Goal: Understand process/instructions: Learn how to perform a task or action

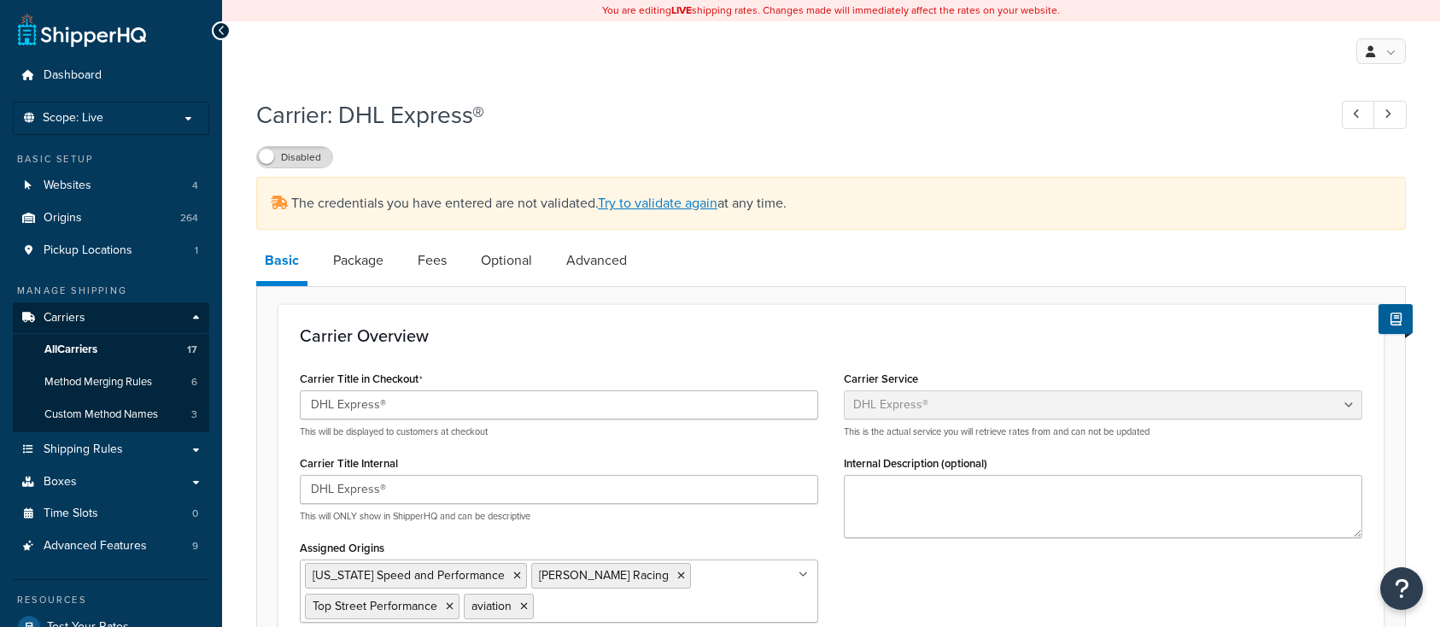
select select "dhl"
click at [661, 206] on link "Try to validate again" at bounding box center [658, 203] width 120 height 20
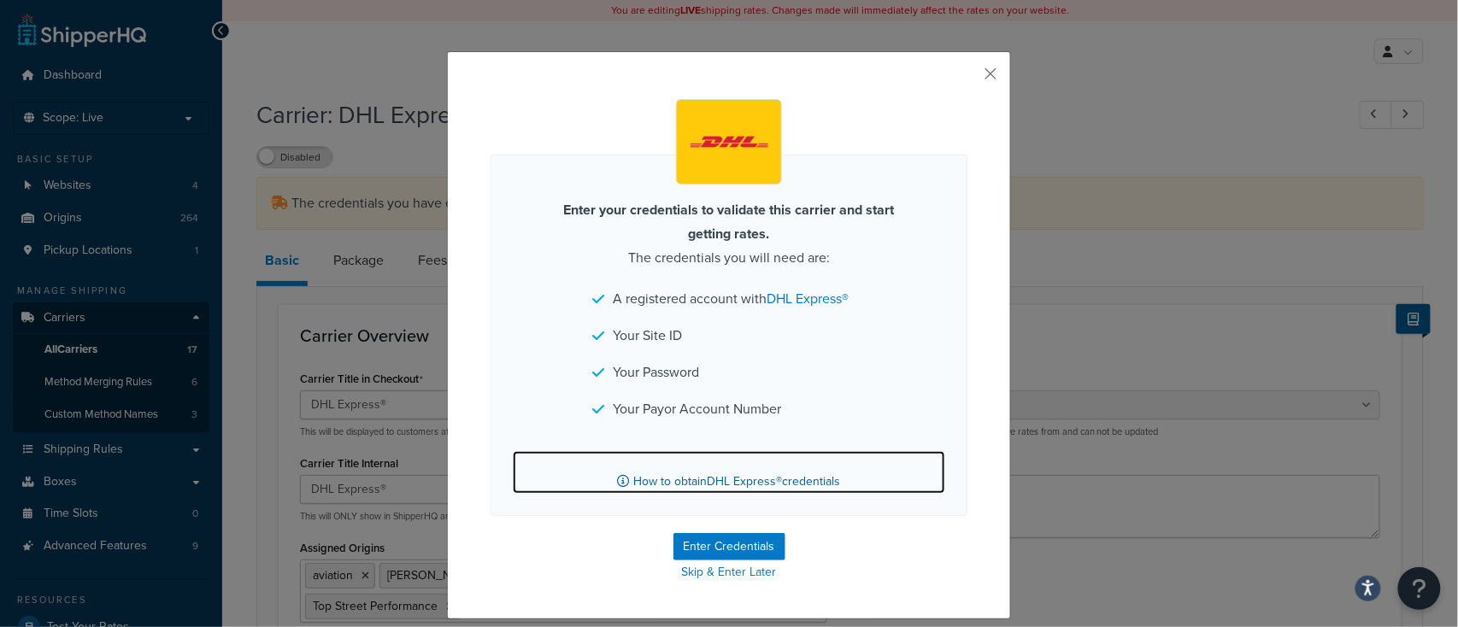
click at [703, 482] on link "How to obtain DHL Express® credentials" at bounding box center [729, 472] width 432 height 43
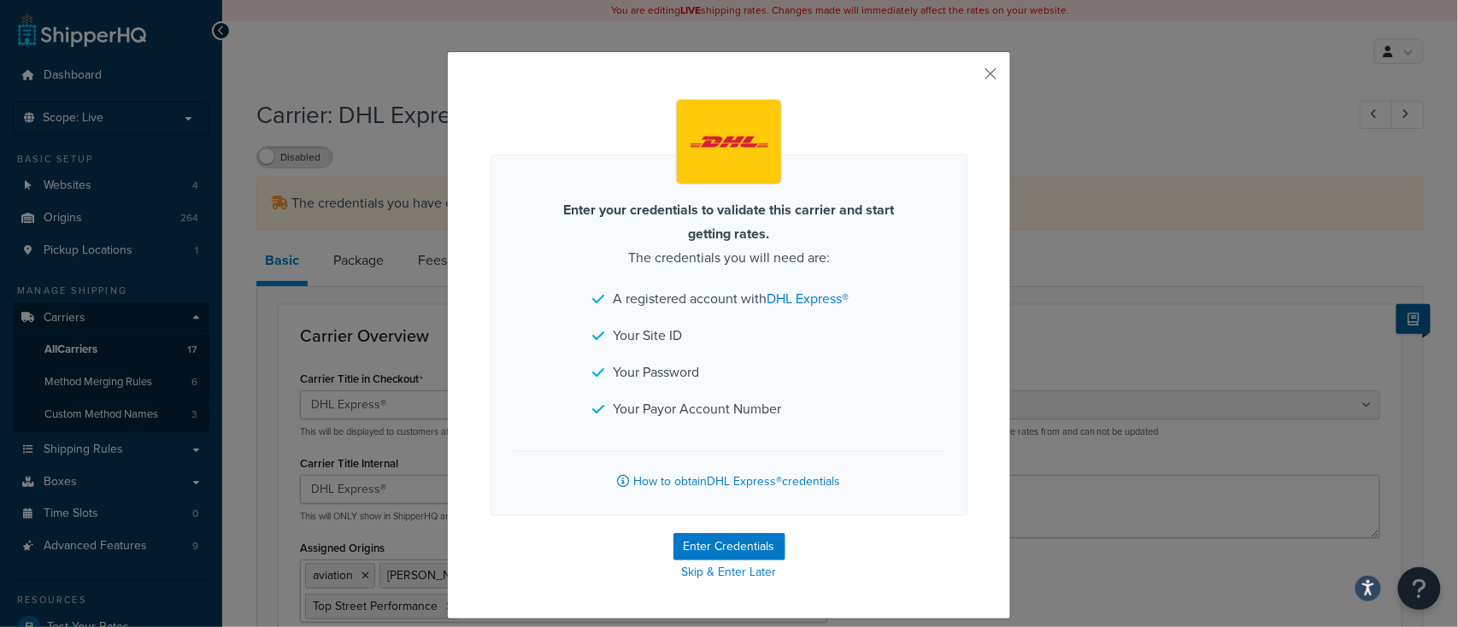
click at [1118, 350] on div "Enter your credentials to validate this carrier and start getting rates. The cr…" at bounding box center [729, 313] width 1458 height 627
click at [967, 79] on button "button" at bounding box center [965, 80] width 4 height 4
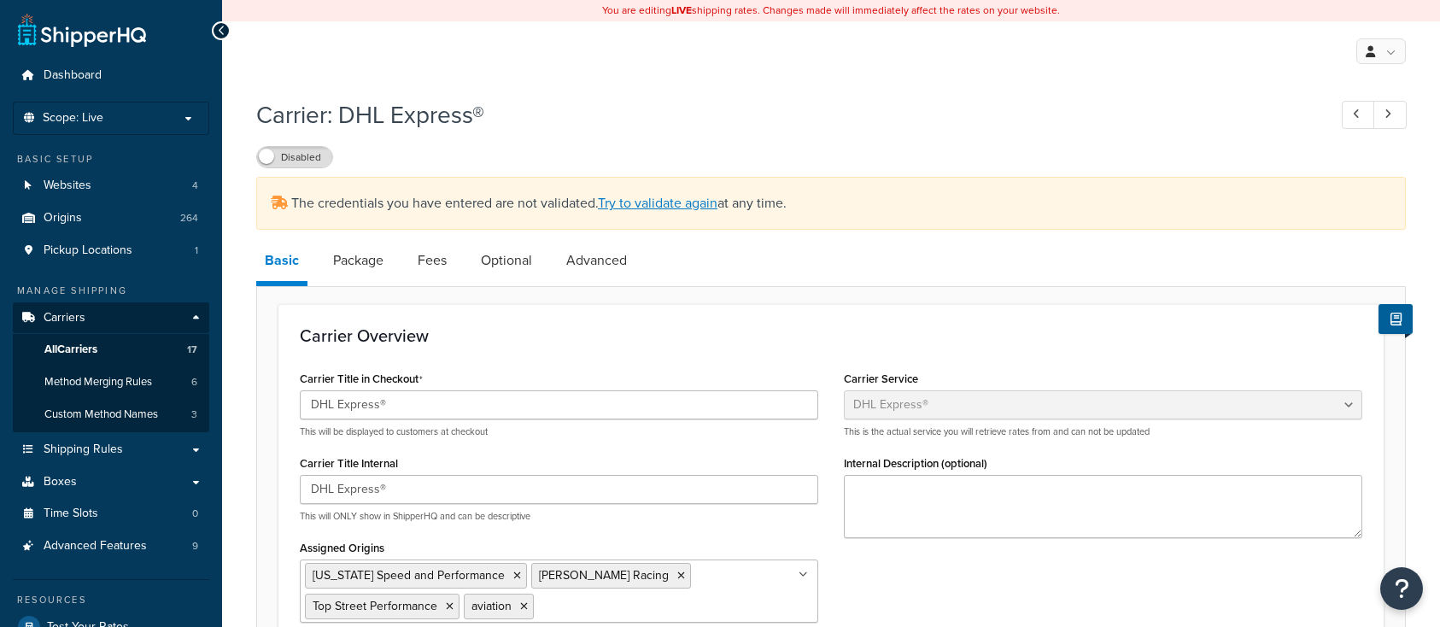
select select "dhl"
click at [685, 74] on div "My Profile Billing Global Settings Contact Us Logout" at bounding box center [831, 51] width 1218 height 60
drag, startPoint x: 1064, startPoint y: 118, endPoint x: 1071, endPoint y: 109, distance: 11.6
click at [1063, 118] on h1 "Carrier: DHL Express®" at bounding box center [783, 114] width 1054 height 33
